Goal: Use online tool/utility: Utilize a website feature to perform a specific function

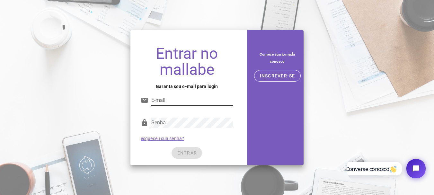
click at [167, 99] on input "E-mail" at bounding box center [192, 100] width 82 height 10
type input "[EMAIL_ADDRESS][DOMAIN_NAME]"
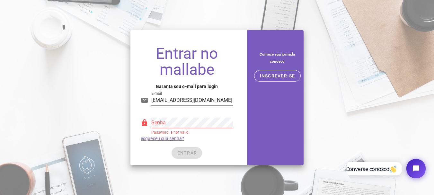
click at [143, 132] on div "Senha Password is not valid." at bounding box center [187, 124] width 92 height 21
click at [276, 74] on font "INSCREVER-SE" at bounding box center [277, 75] width 35 height 5
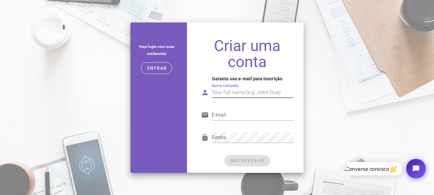
click at [231, 94] on input "Nome completo" at bounding box center [253, 92] width 82 height 10
drag, startPoint x: 241, startPoint y: 90, endPoint x: 223, endPoint y: 95, distance: 18.2
click at [223, 95] on input "Max Moreno Glegiston" at bounding box center [253, 92] width 82 height 10
type input "Max Glegiston"
click at [220, 115] on input "E-mail" at bounding box center [253, 115] width 82 height 10
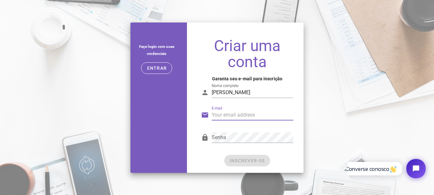
type input "maxglegistonfoto@gmail.com"
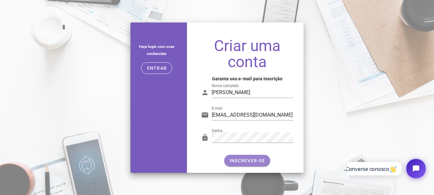
click at [242, 161] on font "INSCREVER-SE" at bounding box center [247, 160] width 35 height 5
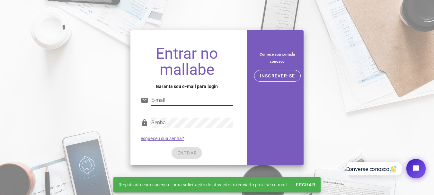
click at [173, 101] on input "E-mail" at bounding box center [192, 100] width 82 height 10
type input "maxglegistonfoto@gmail.com"
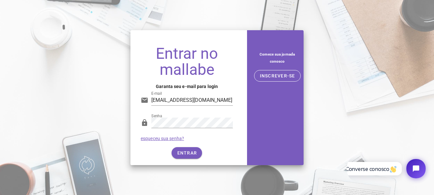
click at [192, 153] on div "ENTRAR" at bounding box center [187, 153] width 92 height 12
click at [192, 153] on font "ENTRAR" at bounding box center [187, 152] width 20 height 5
click at [186, 154] on font "ENTRAR" at bounding box center [187, 152] width 20 height 5
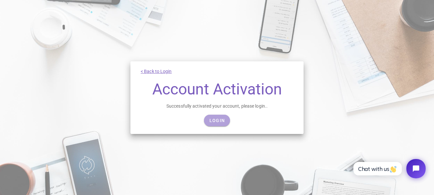
click at [213, 120] on span "Login" at bounding box center [217, 120] width 16 height 5
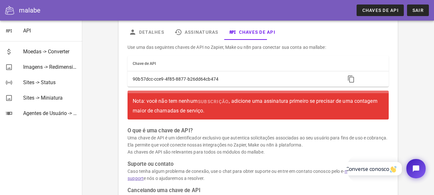
scroll to position [95, 0]
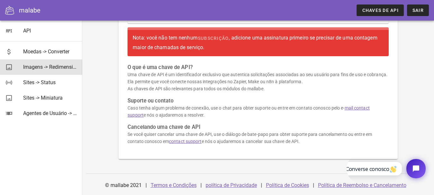
click at [35, 69] on font "Imagens -> Redimensionar" at bounding box center [53, 67] width 60 height 6
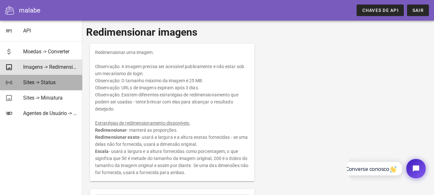
click at [35, 85] on font "Sites -> Status" at bounding box center [39, 82] width 32 height 6
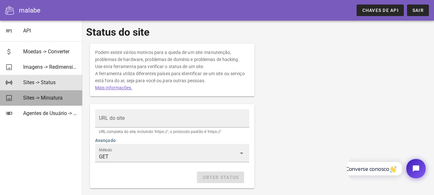
click at [37, 99] on font "Sites -> Miniatura" at bounding box center [43, 98] width 40 height 6
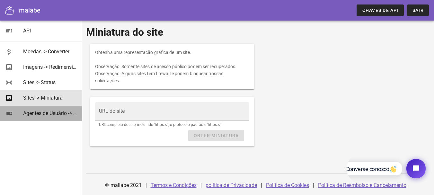
click at [34, 111] on font "Agentes de Usuário -> Analisar" at bounding box center [57, 113] width 69 height 6
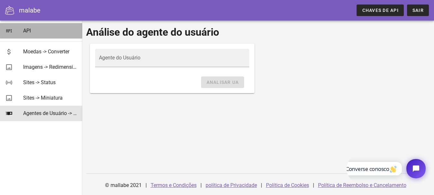
click at [27, 29] on font "API" at bounding box center [27, 31] width 8 height 6
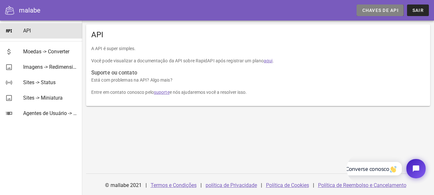
click at [375, 9] on font "Chaves de API" at bounding box center [380, 10] width 36 height 5
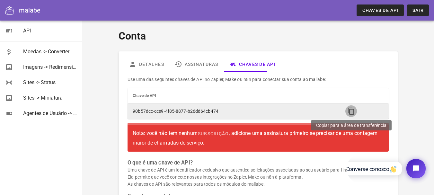
click at [351, 113] on icon "button" at bounding box center [351, 111] width 8 height 8
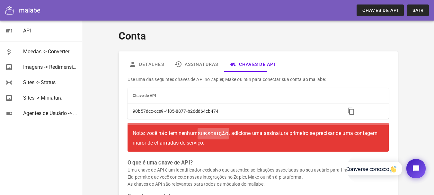
click at [211, 132] on font "subscrição" at bounding box center [213, 133] width 31 height 5
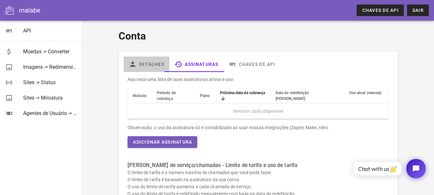
click at [151, 64] on font "Detalhes" at bounding box center [151, 64] width 25 height 5
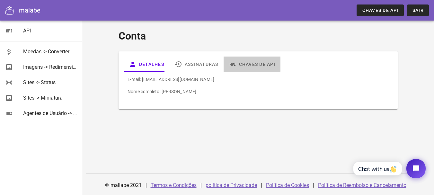
click at [252, 66] on font "Chaves de API" at bounding box center [257, 64] width 36 height 5
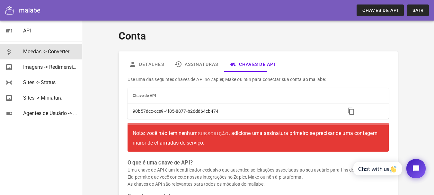
click at [31, 51] on font "Moedas -> Converter" at bounding box center [46, 51] width 46 height 6
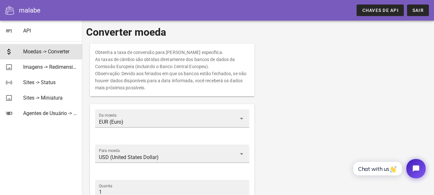
scroll to position [32, 0]
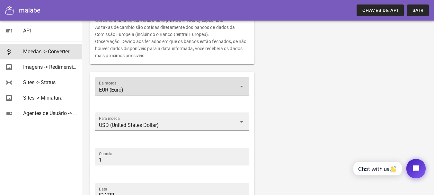
click at [230, 89] on input "EUR (Euro)" at bounding box center [167, 90] width 137 height 10
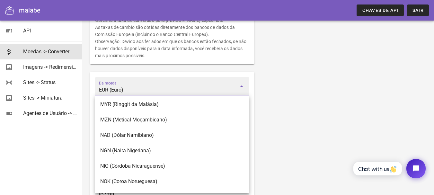
scroll to position [1510, 0]
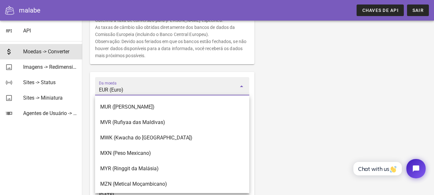
click at [129, 87] on input "EUR (Euro)" at bounding box center [167, 90] width 137 height 10
drag, startPoint x: 131, startPoint y: 90, endPoint x: 90, endPoint y: 91, distance: 40.8
click at [90, 91] on div "Da moeda EUR (Euro) Para moeda USD (United States Dollar) Quantia 1 Data 2025-0…" at bounding box center [172, 149] width 164 height 155
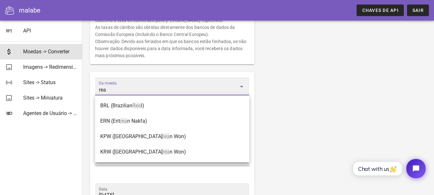
scroll to position [0, 0]
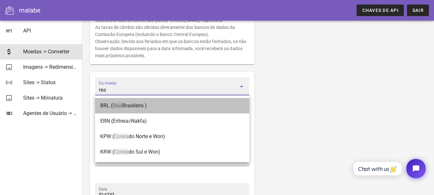
click at [115, 105] on font "Real" at bounding box center [117, 105] width 10 height 6
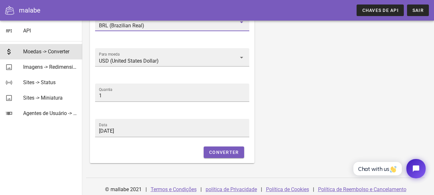
scroll to position [64, 0]
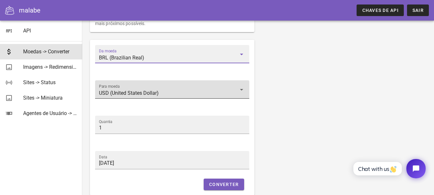
type input "BRL (Brazilian Real)"
click at [144, 91] on input "USD (United States Dollar)" at bounding box center [167, 93] width 137 height 10
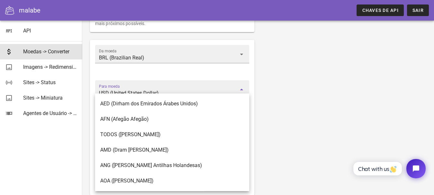
click at [328, 83] on div "Obtenha a taxa de conversão para uma moeda específica. As taxas de câmbio são o…" at bounding box center [258, 88] width 344 height 224
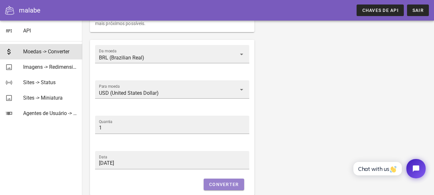
click at [228, 184] on font "Converter" at bounding box center [224, 184] width 30 height 5
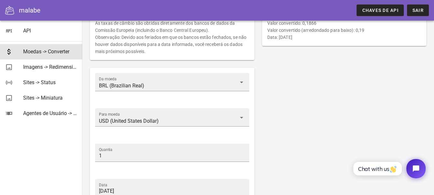
scroll to position [4, 0]
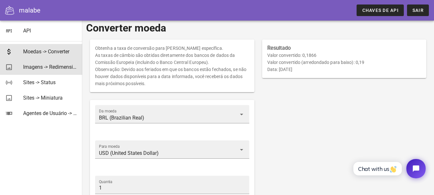
click at [63, 67] on font "Imagens -> Redimensionar" at bounding box center [53, 67] width 60 height 6
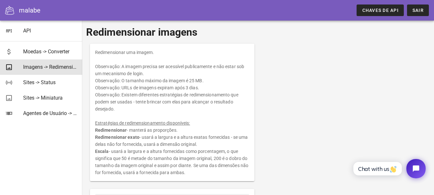
scroll to position [32, 0]
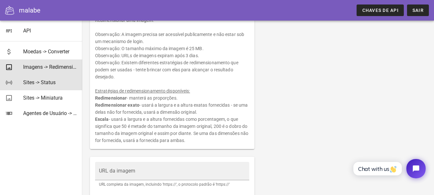
click at [42, 82] on font "Sites -> Status" at bounding box center [39, 82] width 32 height 6
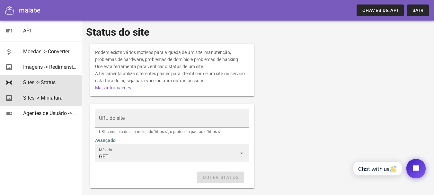
click at [37, 97] on font "Sites -> Miniatura" at bounding box center [43, 98] width 40 height 6
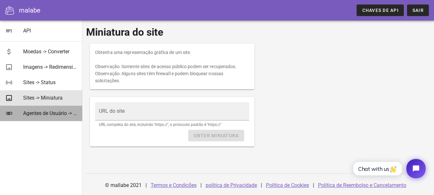
click at [58, 112] on font "Agentes de Usuário -> Analisar" at bounding box center [57, 113] width 69 height 6
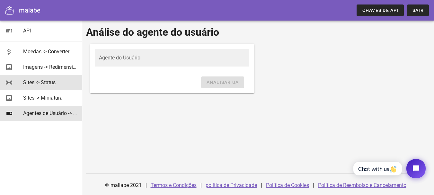
click at [42, 81] on font "Sites -> Status" at bounding box center [39, 82] width 32 height 6
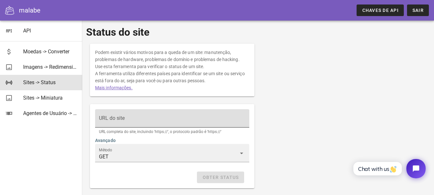
scroll to position [29, 0]
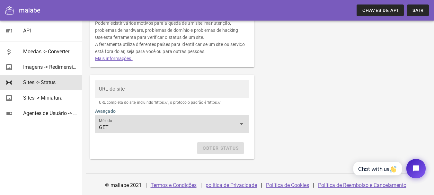
click at [114, 127] on input "GET" at bounding box center [167, 127] width 137 height 10
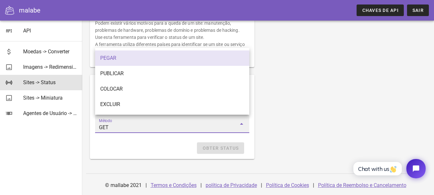
click at [120, 122] on div "Método GET" at bounding box center [172, 124] width 146 height 18
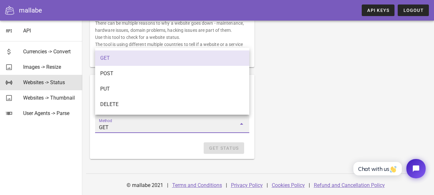
click at [291, 70] on div "There can be multiple reasons to why a website goes down - maintenance, hardwar…" at bounding box center [258, 87] width 344 height 152
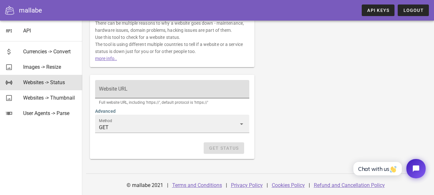
click at [138, 91] on input "Website URL" at bounding box center [172, 92] width 146 height 10
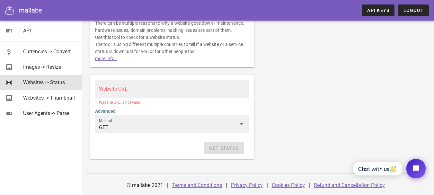
click at [298, 86] on div "There can be multiple reasons to why a website goes down - maintenance, hardwar…" at bounding box center [258, 87] width 344 height 152
click at [115, 125] on input "GET" at bounding box center [167, 127] width 137 height 10
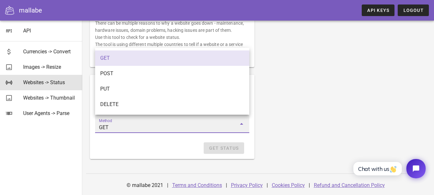
click at [115, 125] on input "GET" at bounding box center [167, 127] width 137 height 10
click at [280, 93] on div "There can be multiple reasons to why a website goes down - maintenance, hardwar…" at bounding box center [258, 87] width 344 height 152
